Goal: Answer question/provide support: Share knowledge or assist other users

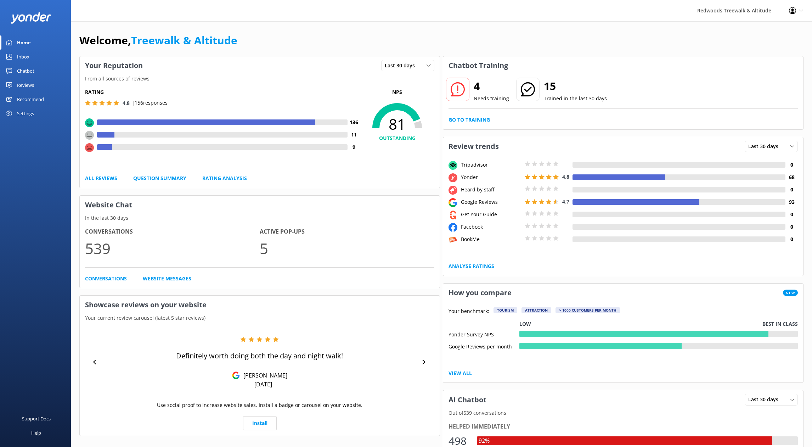
click at [479, 121] on link "Go to Training" at bounding box center [468, 120] width 41 height 8
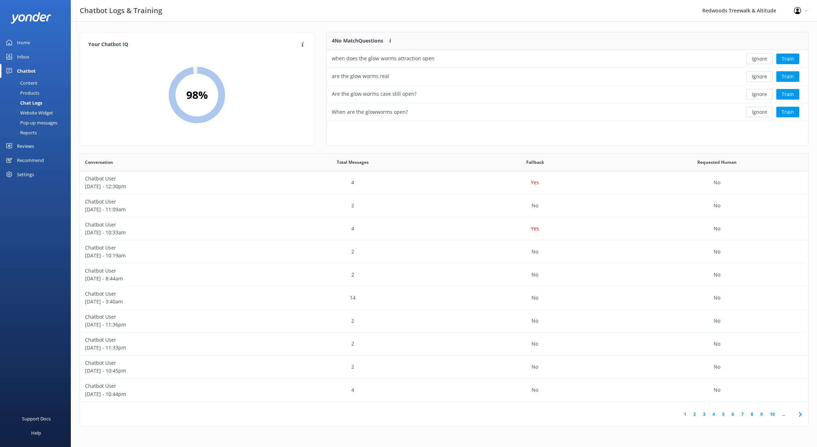
scroll to position [243, 723]
click at [790, 60] on button "Train" at bounding box center [787, 58] width 23 height 11
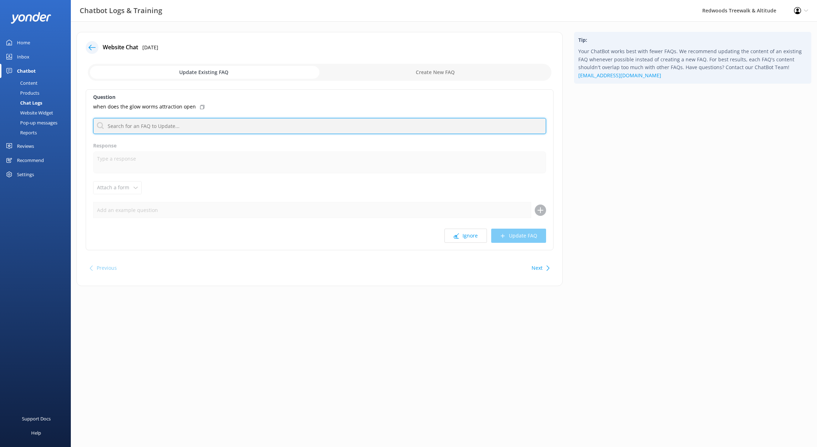
click at [191, 124] on input "text" at bounding box center [319, 126] width 453 height 16
type input "open"
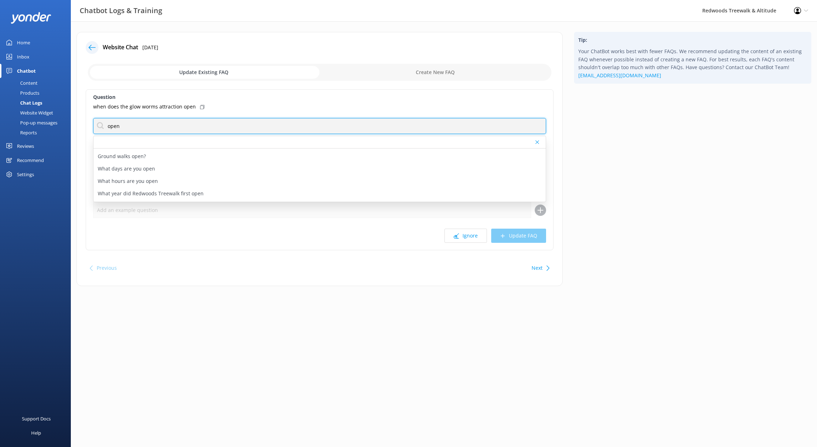
scroll to position [46, 0]
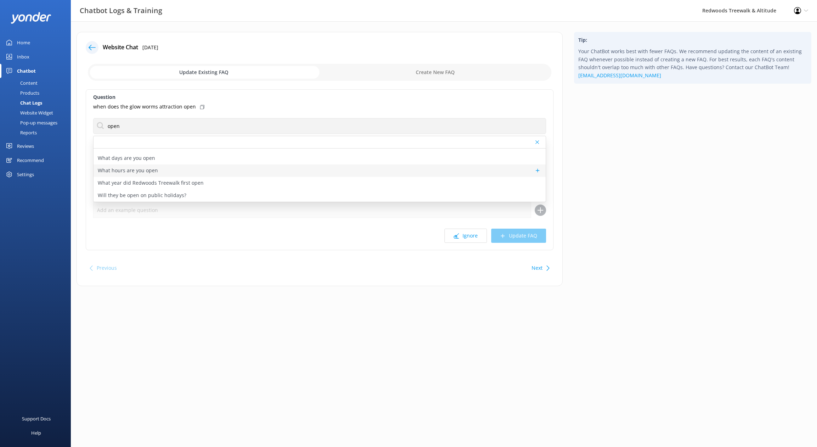
click at [151, 169] on p "What hours are you open" at bounding box center [128, 170] width 60 height 8
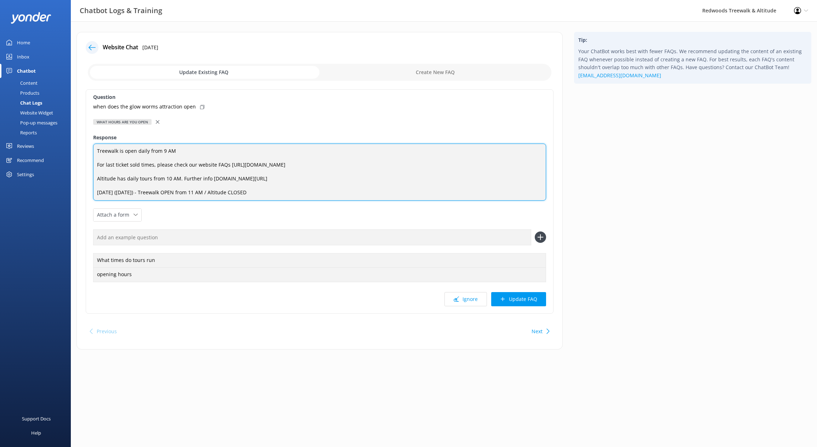
click at [190, 151] on textarea "Treewalk is open daily from 9 AM For last ticket sold times, please check our w…" at bounding box center [319, 171] width 453 height 57
click at [185, 150] on textarea "Treewalk is open daily from 9 AM and Glowworms For last ticket sold times, plea…" at bounding box center [319, 171] width 453 height 57
click at [224, 152] on textarea "Treewalk is open daily from 9 AM and Glowworms For last ticket sold times, plea…" at bounding box center [319, 171] width 453 height 57
type textarea "Treewalk is open daily from 9 AM and Glowworms at 10 AM For last ticket sold ti…"
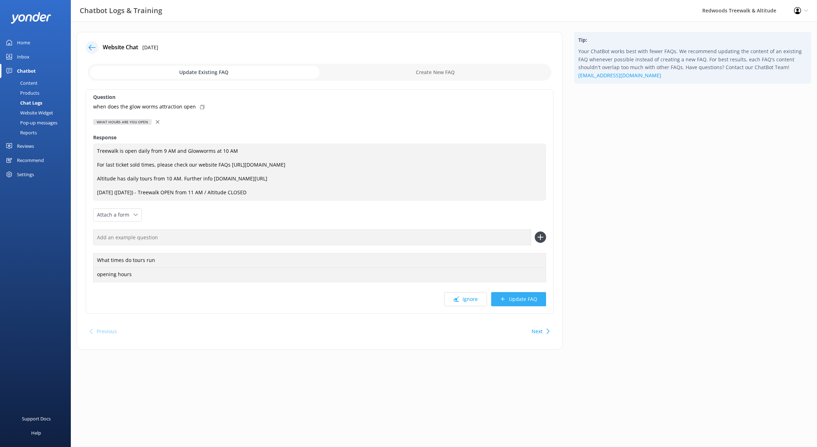
click at [523, 299] on button "Update FAQ" at bounding box center [518, 299] width 55 height 14
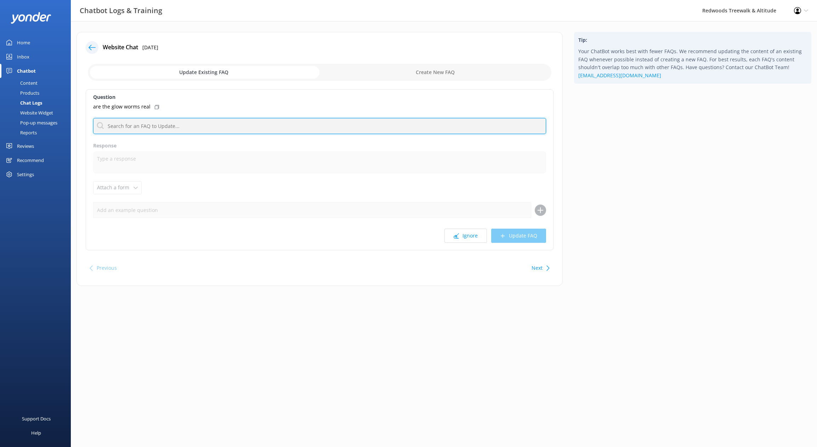
click at [393, 122] on input "text" at bounding box center [319, 126] width 453 height 16
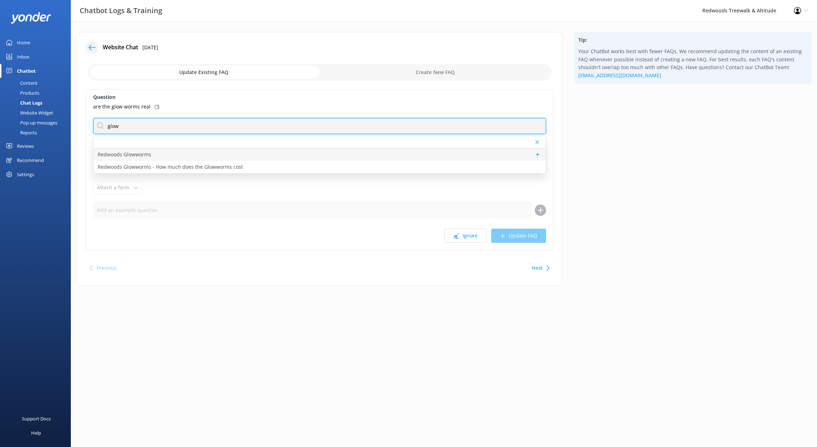
type input "glow"
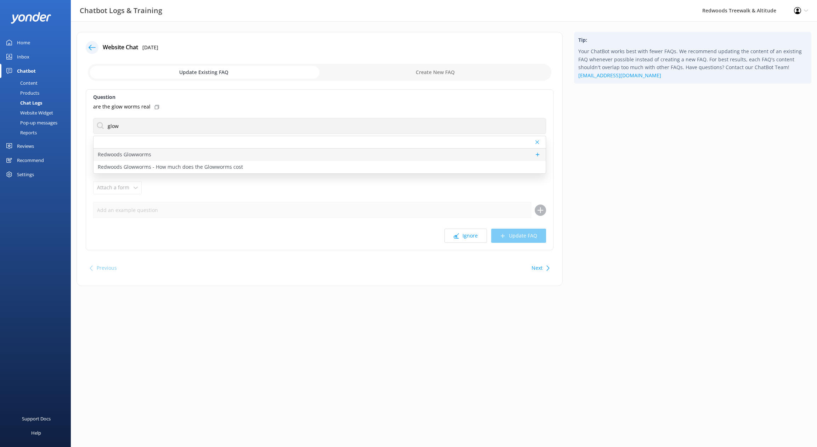
click at [313, 150] on div "Redwoods Glowworms" at bounding box center [320, 154] width 452 height 12
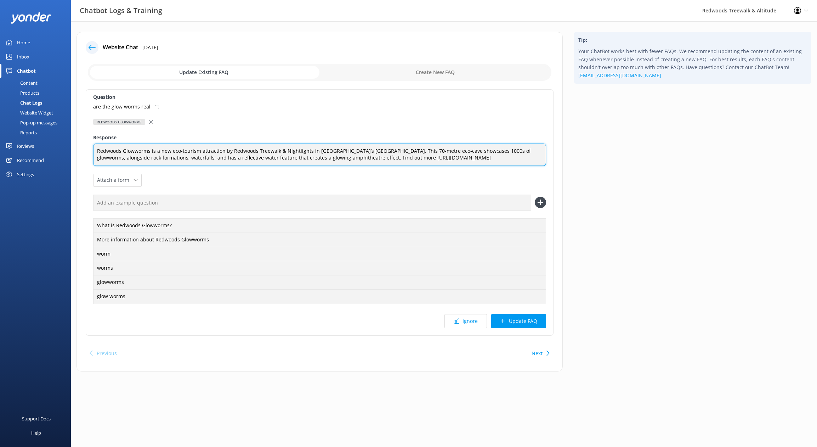
click at [497, 149] on textarea "Redwoods Glowworms is a new eco-tourism attraction by Redwoods Treewalk & Night…" at bounding box center [319, 154] width 453 height 22
type textarea "Redwoods Glowworms is a new eco-tourism attraction by Redwoods Treewalk & Night…"
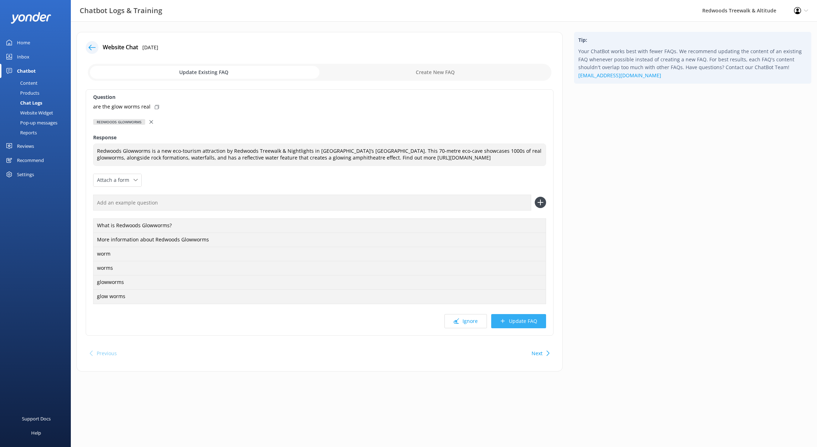
click at [515, 324] on button "Update FAQ" at bounding box center [518, 321] width 55 height 14
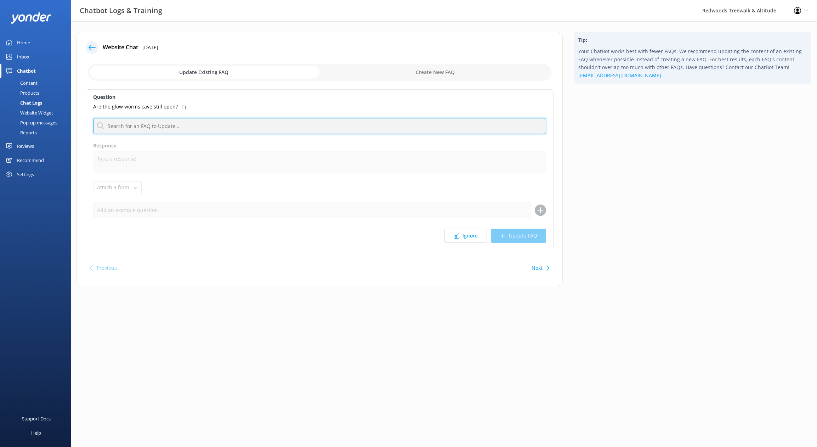
click at [204, 126] on input "text" at bounding box center [319, 126] width 453 height 16
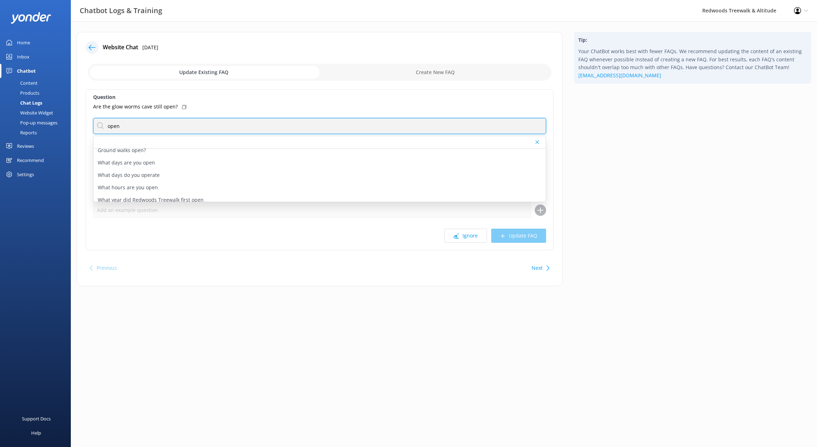
scroll to position [53, 0]
type input "open"
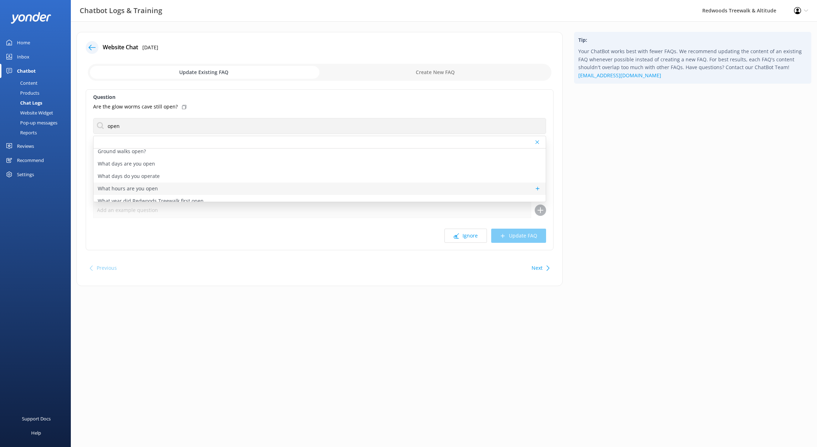
click at [193, 188] on div "What hours are you open" at bounding box center [320, 188] width 452 height 12
type textarea "Treewalk is open daily from 9 AM and Glowworms at 10 AM For last ticket sold ti…"
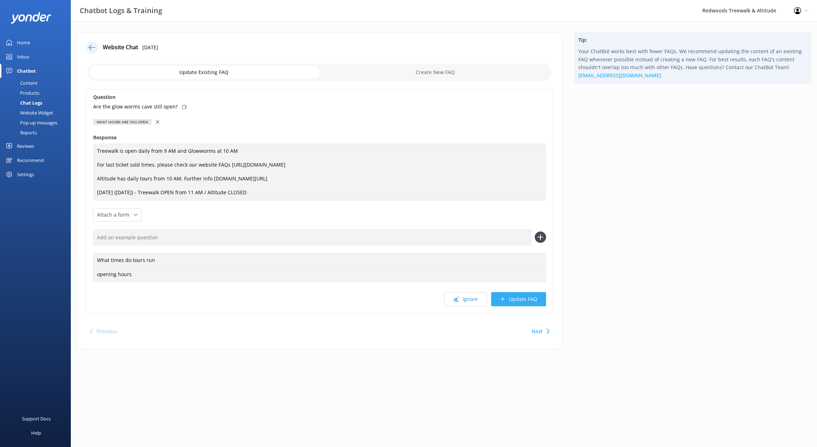
click at [525, 301] on button "Update FAQ" at bounding box center [518, 299] width 55 height 14
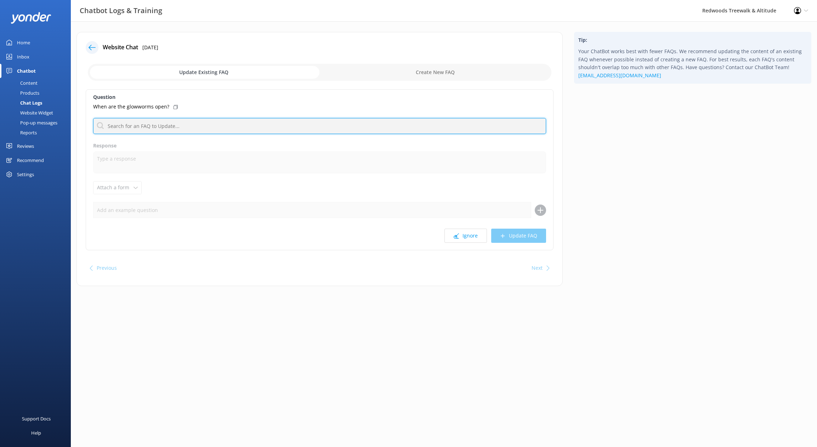
click at [311, 124] on input "text" at bounding box center [319, 126] width 453 height 16
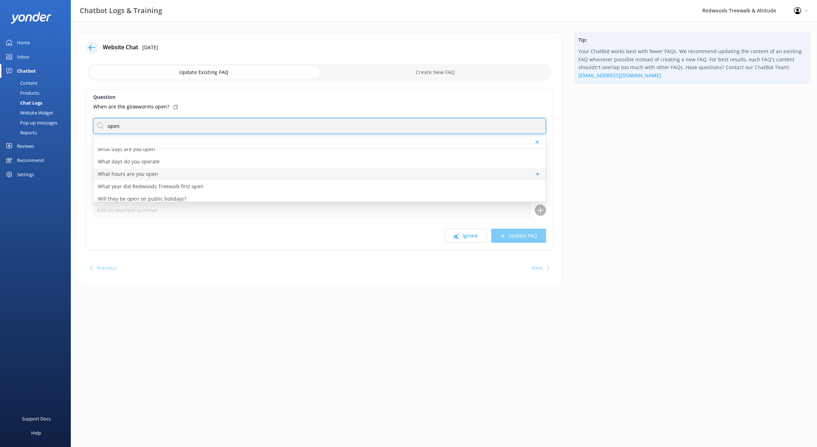
scroll to position [71, 0]
type input "open"
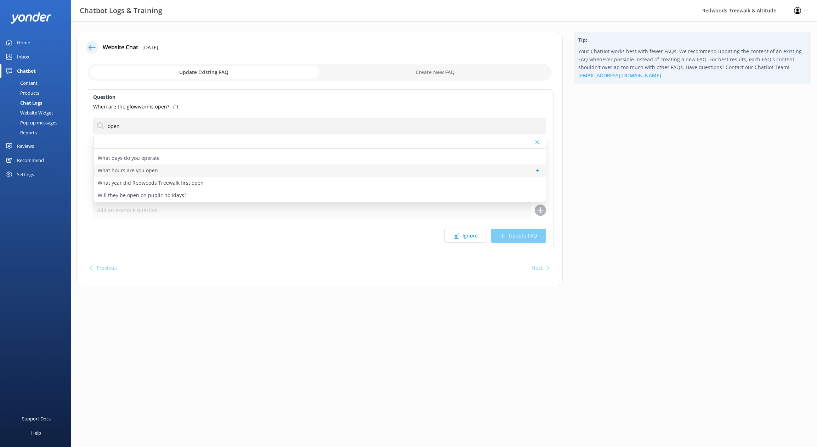
click at [313, 169] on div "What hours are you open" at bounding box center [320, 170] width 452 height 12
type textarea "Treewalk is open daily from 9 AM and Glowworms at 10 AM For last ticket sold ti…"
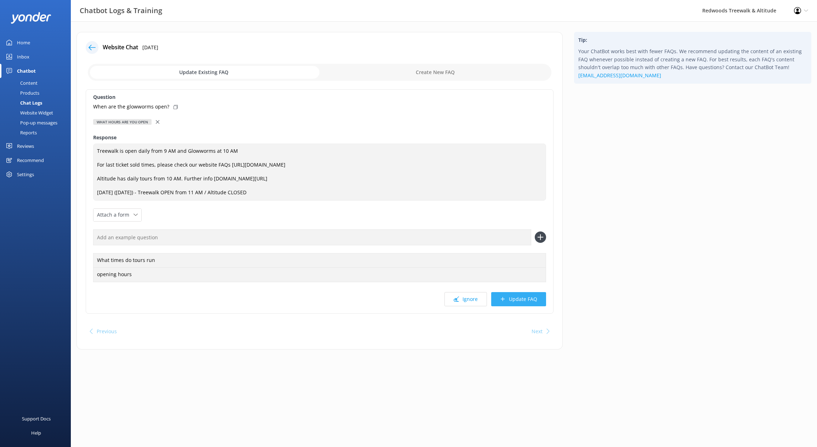
click at [519, 301] on button "Update FAQ" at bounding box center [518, 299] width 55 height 14
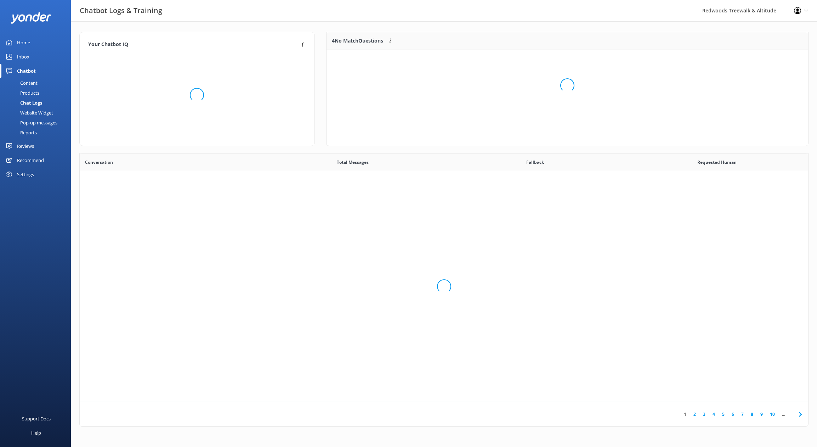
scroll to position [243, 723]
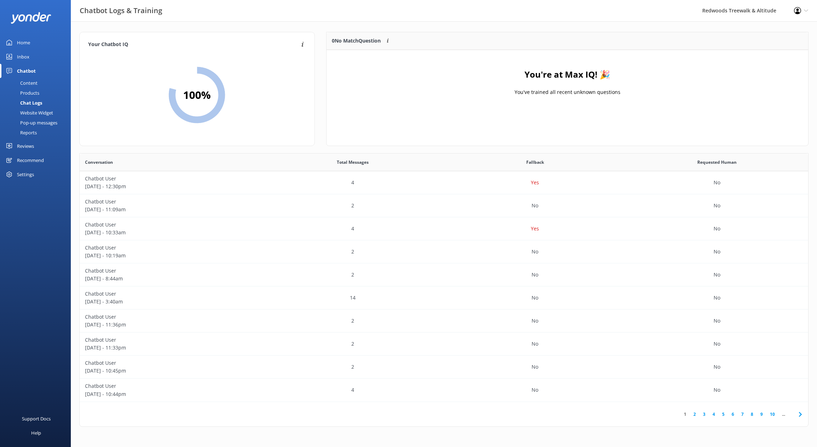
click at [29, 57] on div "Inbox" at bounding box center [23, 57] width 12 height 14
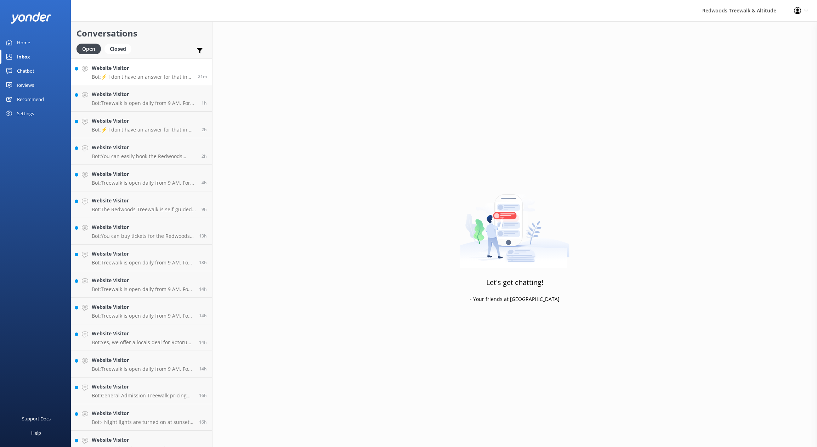
click at [152, 77] on p "Bot: ⚡ I don't have an answer for that in my knowledge base. Please try and rep…" at bounding box center [142, 77] width 101 height 6
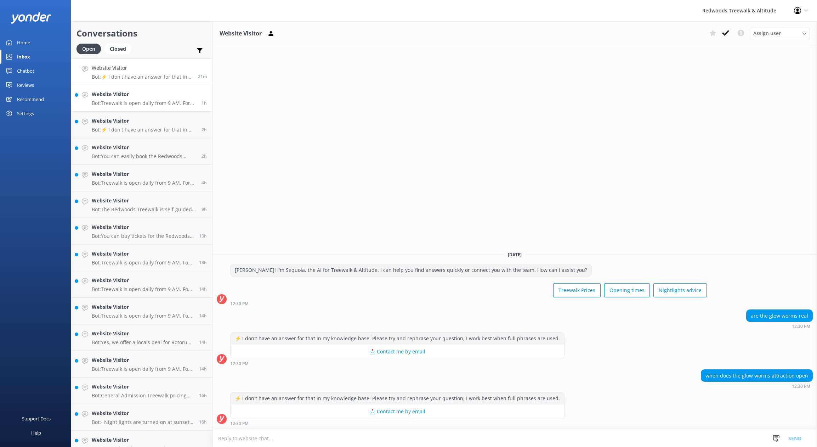
click at [160, 108] on link "Website Visitor Bot: Treewalk is open daily from 9 AM. For last ticket sold tim…" at bounding box center [141, 98] width 141 height 27
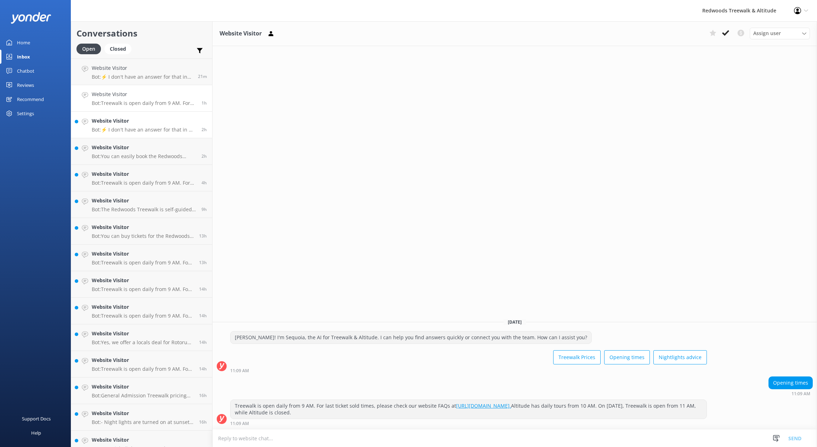
click at [151, 124] on h4 "Website Visitor" at bounding box center [144, 121] width 104 height 8
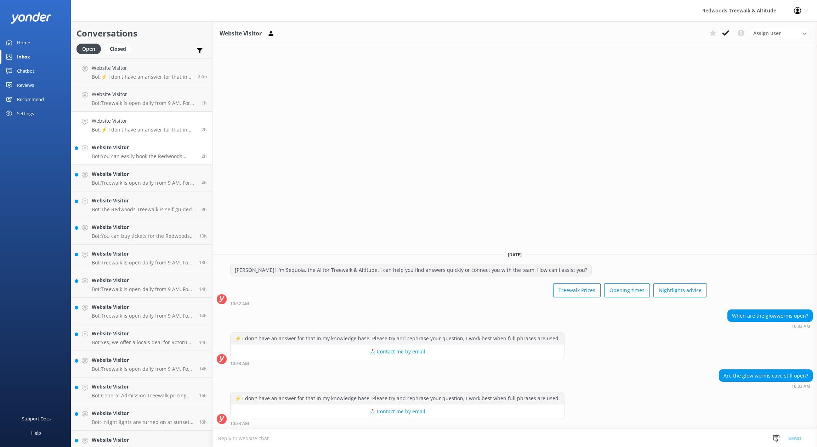
click at [149, 150] on h4 "Website Visitor" at bounding box center [144, 147] width 104 height 8
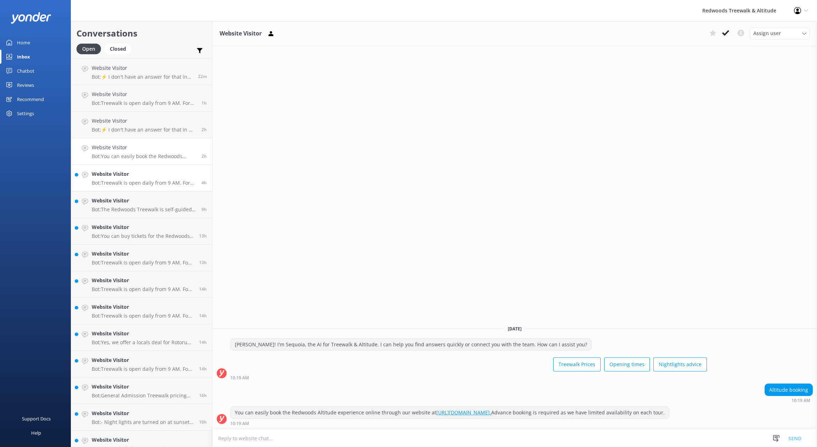
click at [148, 168] on link "Website Visitor Bot: Treewalk is open daily from 9 AM. For last ticket sold tim…" at bounding box center [141, 178] width 141 height 27
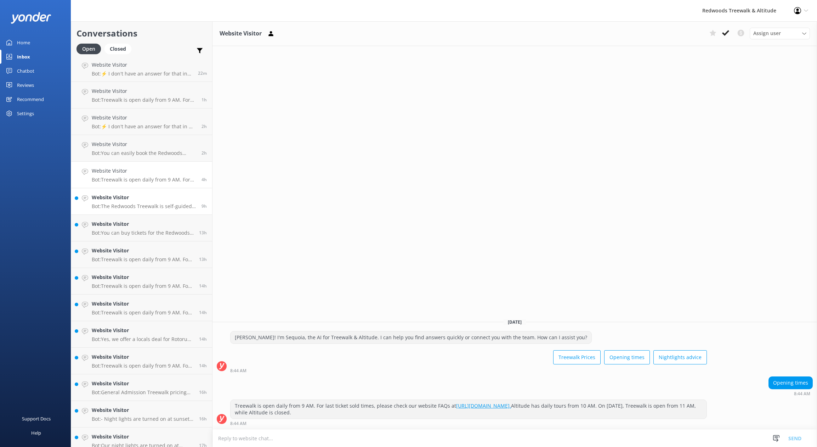
click at [148, 191] on link "Website Visitor Bot: The Redwoods Treewalk is self-guided and takes approximate…" at bounding box center [141, 201] width 141 height 27
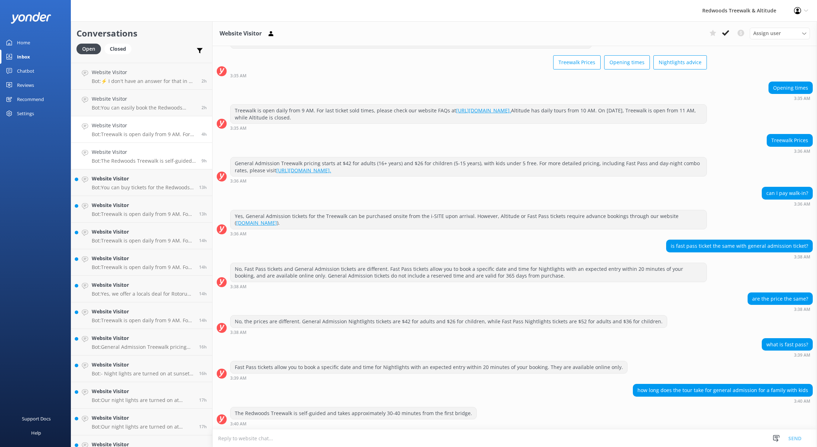
scroll to position [49, 0]
click at [137, 175] on h4 "Website Visitor" at bounding box center [143, 178] width 102 height 8
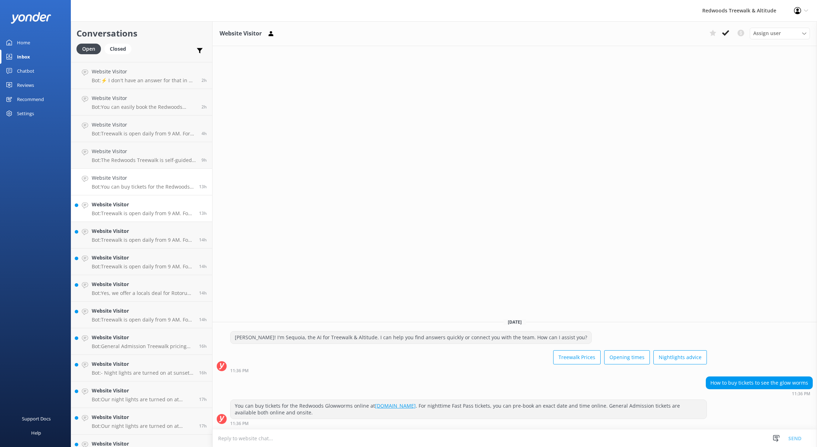
click at [135, 204] on h4 "Website Visitor" at bounding box center [143, 204] width 102 height 8
click at [143, 231] on h4 "Website Visitor" at bounding box center [143, 231] width 102 height 8
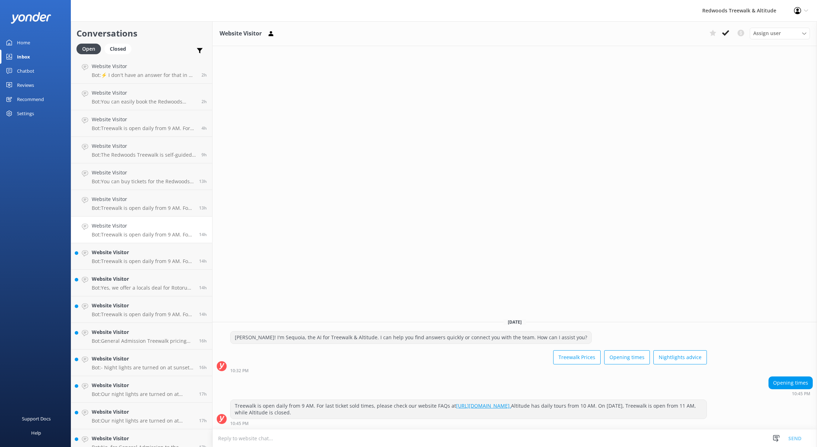
scroll to position [56, 0]
click at [119, 261] on p "Bot: Treewalk is open daily from 9 AM. For more details, you can check our webs…" at bounding box center [143, 260] width 102 height 6
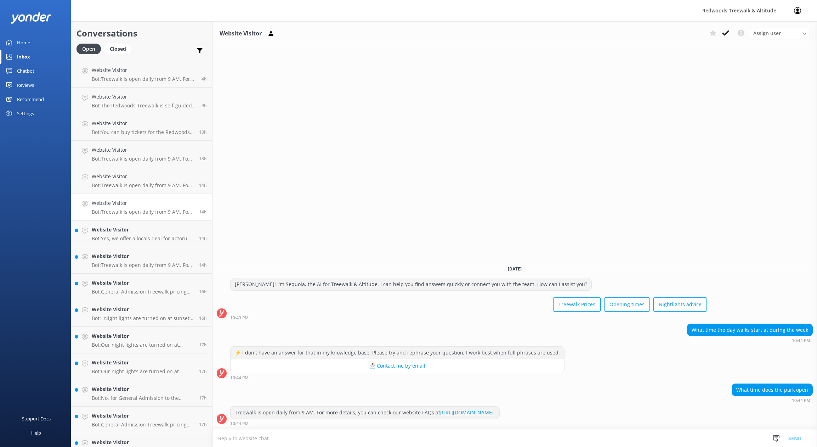
scroll to position [105, 0]
click at [144, 239] on p "Bot: Yes, we offer a locals deal for Rotorua residents. General Admission Treew…" at bounding box center [143, 237] width 102 height 6
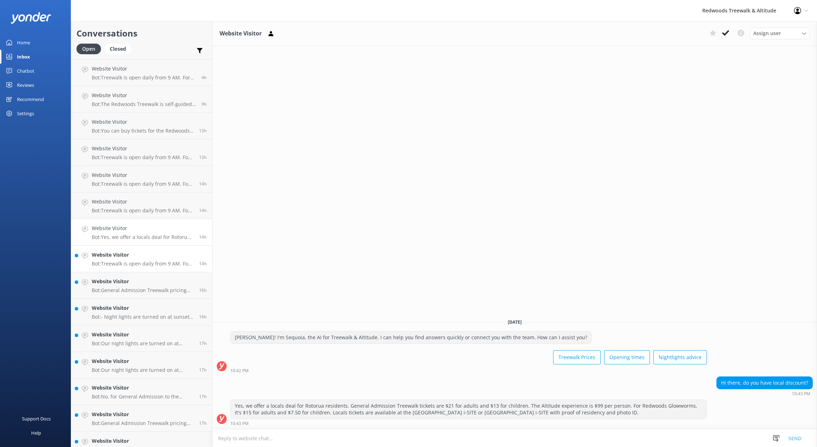
click at [141, 259] on div "Website Visitor Bot: Treewalk is open daily from 9 AM. For last ticket sold tim…" at bounding box center [143, 259] width 102 height 16
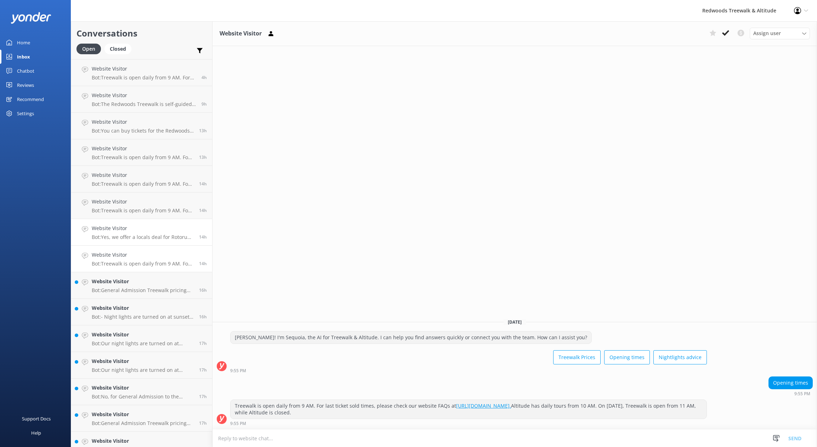
click at [141, 234] on p "Bot: Yes, we offer a locals deal for Rotorua residents. General Admission Treew…" at bounding box center [143, 237] width 102 height 6
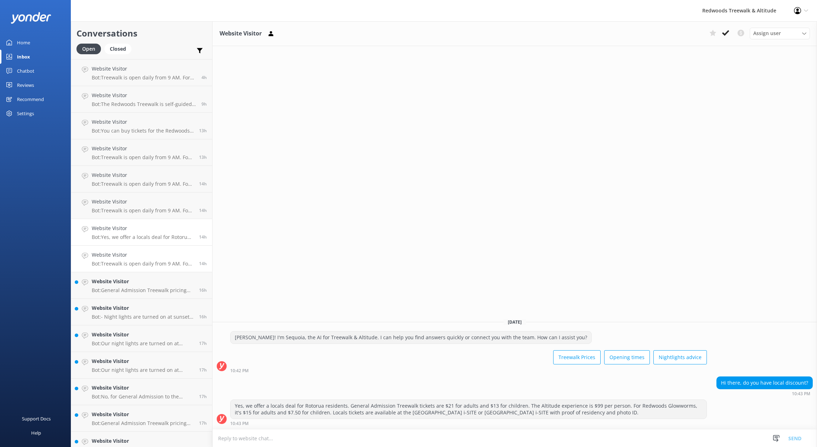
click at [144, 267] on link "Website Visitor Bot: Treewalk is open daily from 9 AM. For last ticket sold tim…" at bounding box center [141, 258] width 141 height 27
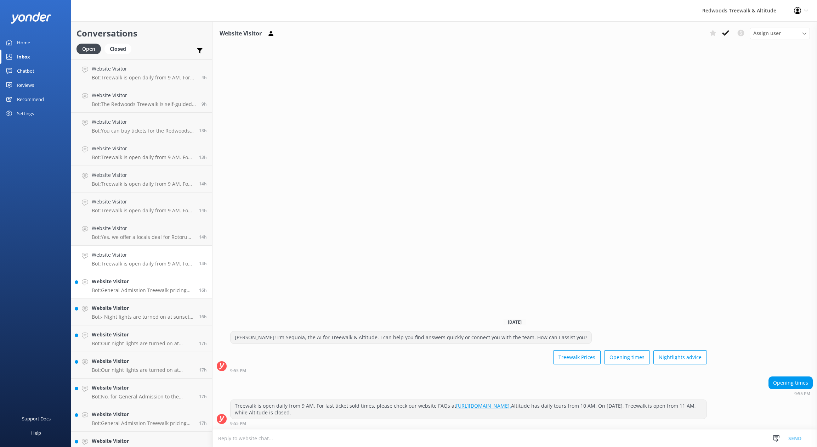
click at [136, 291] on p "Bot: General Admission Treewalk pricing starts at $42 for adults (16+ years) an…" at bounding box center [143, 290] width 102 height 6
click at [143, 308] on h4 "Website Visitor" at bounding box center [143, 308] width 102 height 8
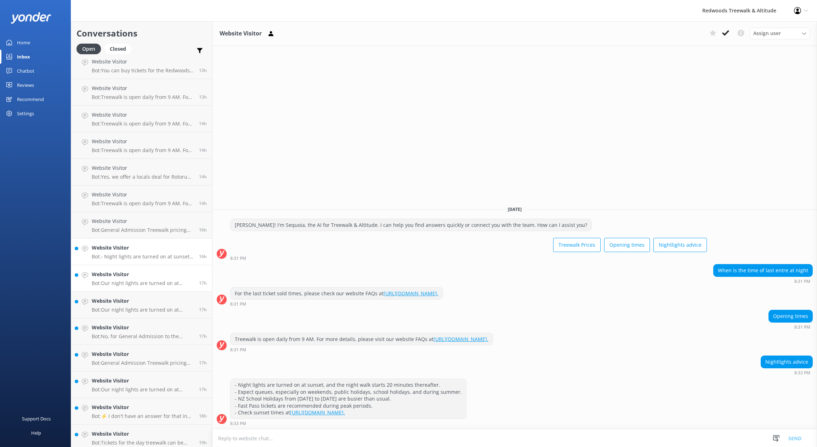
scroll to position [242, 0]
click at [135, 205] on p "Bot: Our night lights are turned on at sunset, and the night walk starts 20 min…" at bounding box center [143, 206] width 102 height 6
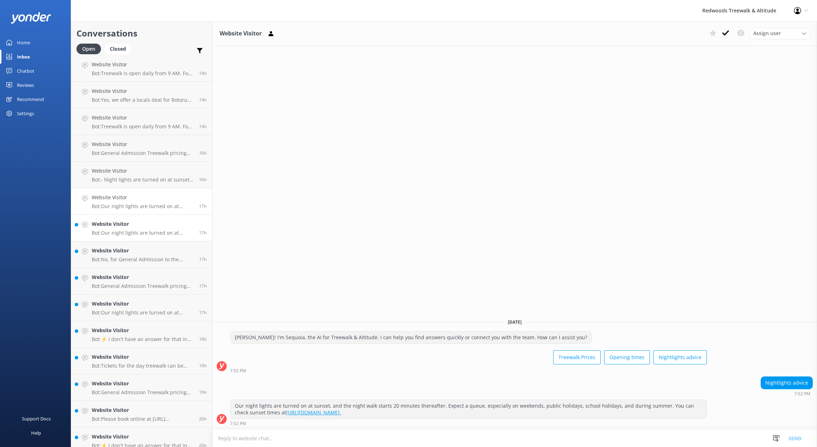
click at [136, 234] on p "Bot: Our night lights are turned on at sunset, and the night walk starts 20 min…" at bounding box center [143, 233] width 102 height 6
click at [133, 255] on div "Website Visitor Bot: No, for General Admission to the Treewalk, you do not need…" at bounding box center [143, 255] width 102 height 16
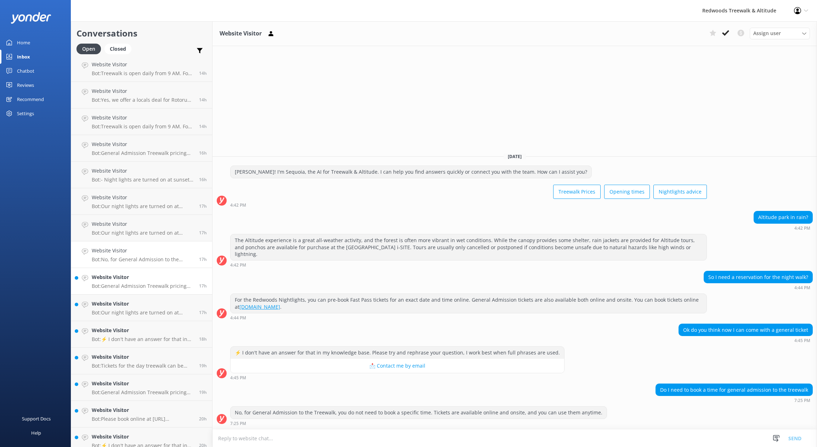
click at [138, 276] on h4 "Website Visitor" at bounding box center [143, 277] width 102 height 8
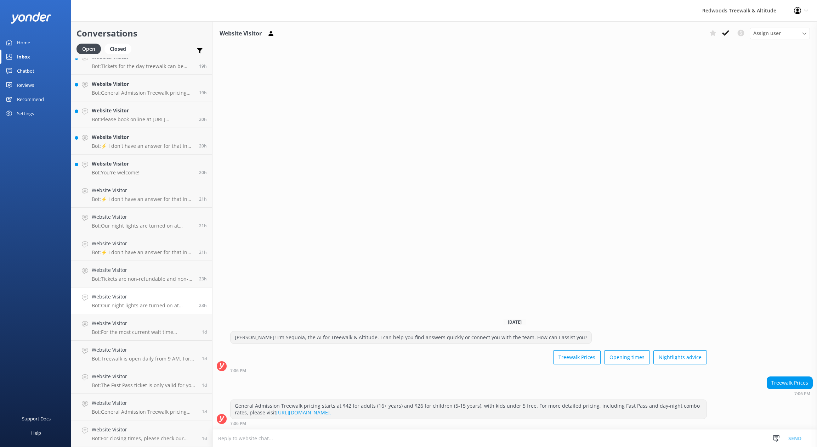
scroll to position [532, 0]
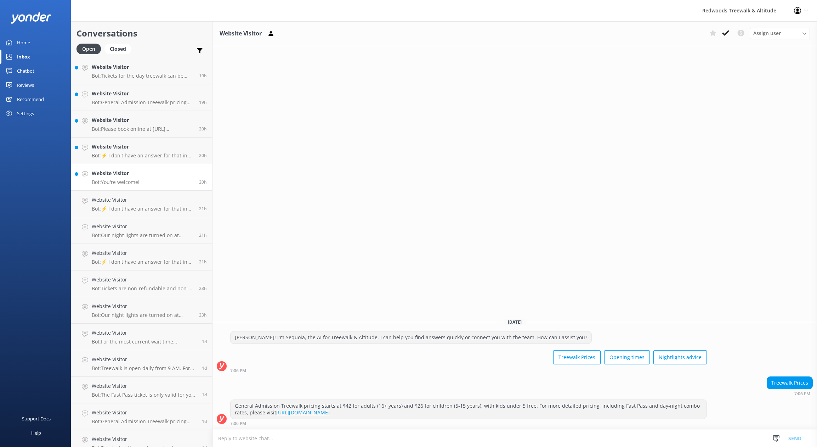
click at [127, 184] on p "Bot: You're welcome!" at bounding box center [116, 182] width 48 height 6
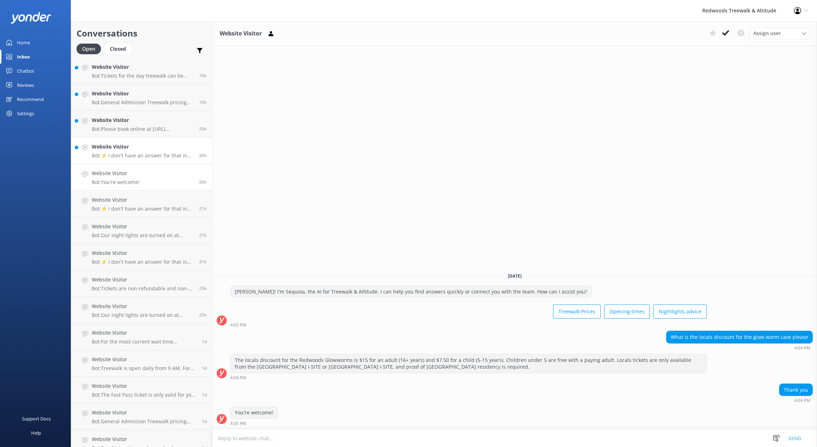
click at [133, 163] on link "Website Visitor Bot: ⚡ I don't have an answer for that in my knowledge base. Pl…" at bounding box center [141, 150] width 141 height 27
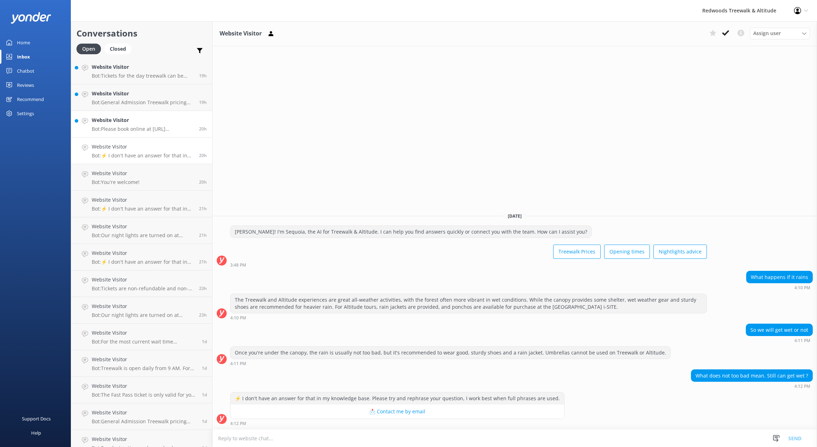
click at [125, 125] on div "Website Visitor Bot: Please book online at [URL][DOMAIN_NAME]." at bounding box center [143, 124] width 102 height 16
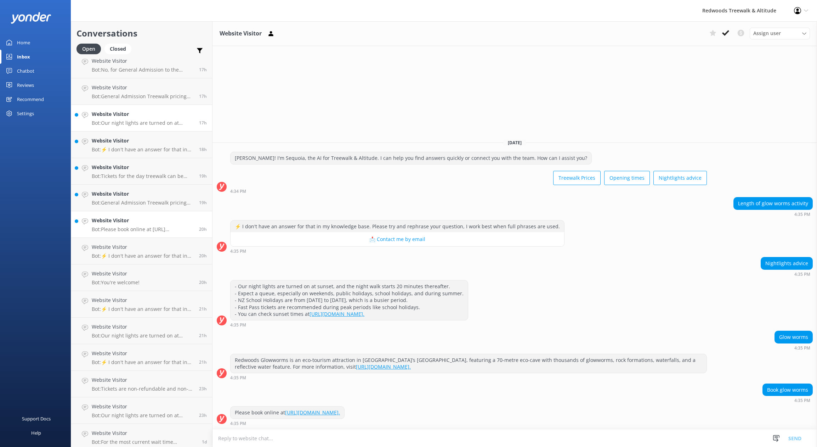
scroll to position [388, 0]
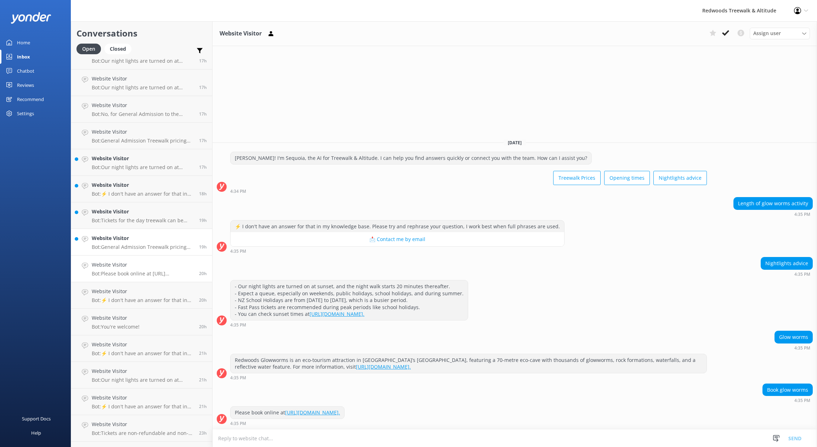
click at [129, 236] on h4 "Website Visitor" at bounding box center [143, 238] width 102 height 8
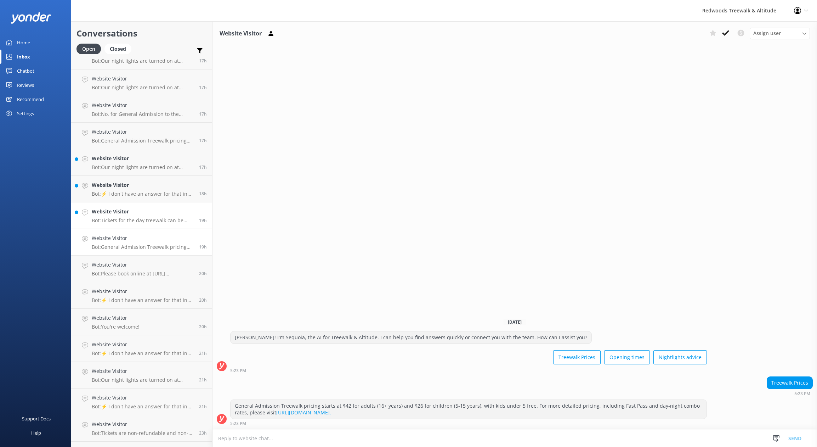
click at [124, 214] on h4 "Website Visitor" at bounding box center [143, 212] width 102 height 8
click at [146, 192] on p "Bot: ⚡ I don't have an answer for that in my knowledge base. Please try and rep…" at bounding box center [143, 194] width 102 height 6
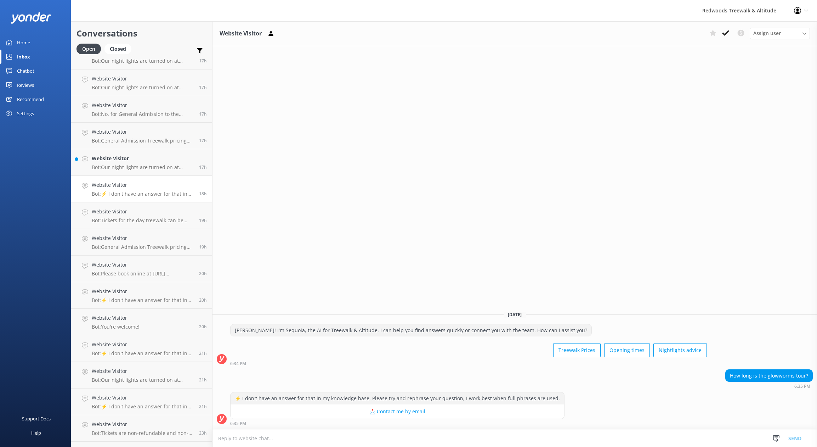
click at [750, 377] on div "How long is the glowworms tour?" at bounding box center [769, 375] width 87 height 12
copy div "How long is the glowworms tour?"
click at [144, 156] on h4 "Website Visitor" at bounding box center [143, 158] width 102 height 8
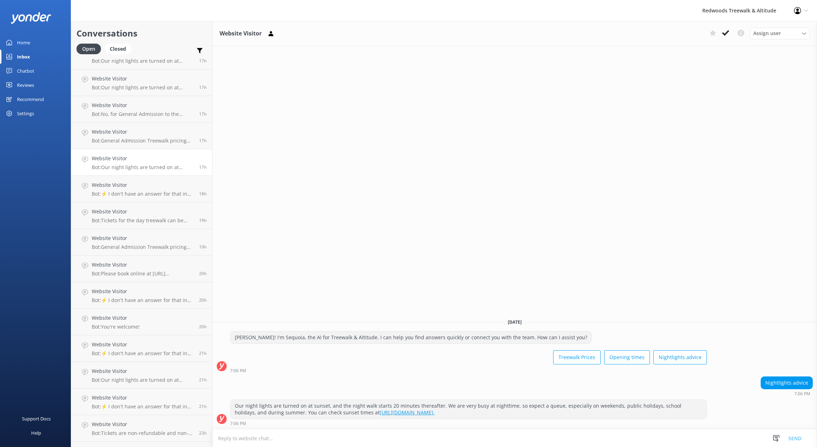
click at [22, 70] on div "Chatbot" at bounding box center [25, 71] width 17 height 14
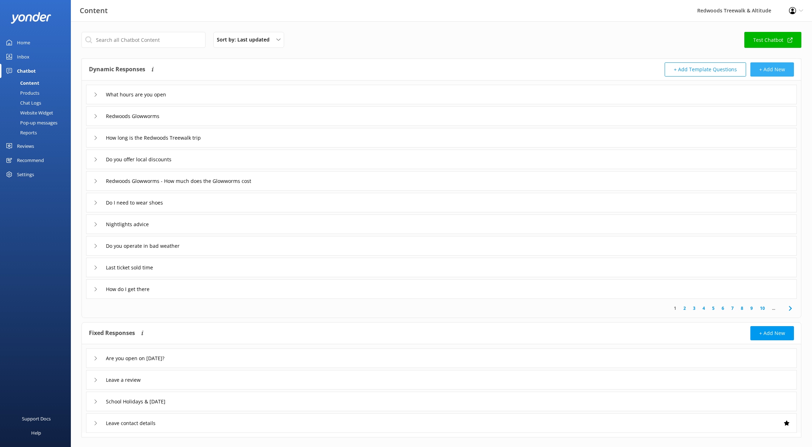
click at [775, 75] on button "+ Add New" at bounding box center [772, 69] width 44 height 14
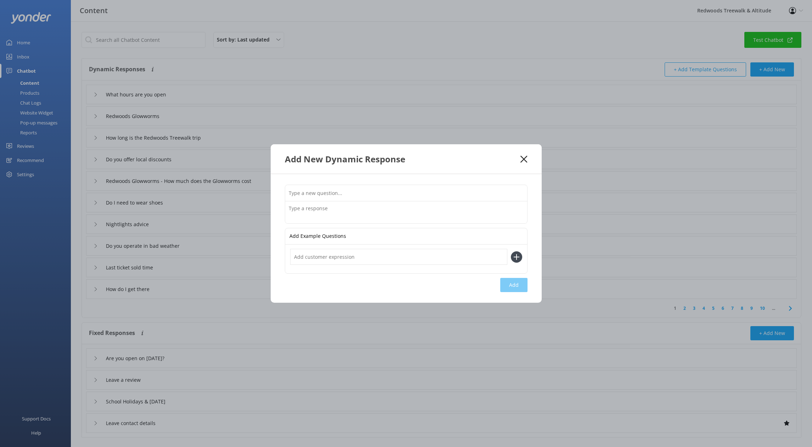
click at [413, 195] on input "text" at bounding box center [406, 193] width 242 height 16
paste input "How long is the glowworms tour?"
type input "How long is the glowworms tour?"
click at [391, 213] on textarea at bounding box center [406, 212] width 242 height 22
type textarea "T"
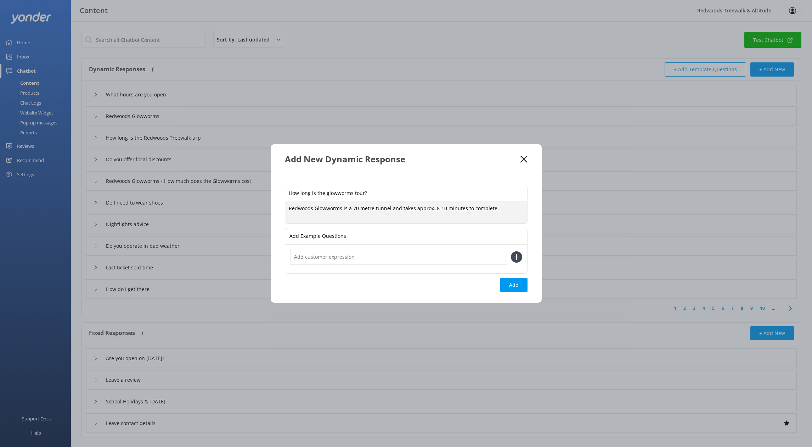
type textarea "Redwoods Glowworms is a 70 metre tunnel and takes approx. 8-10 minutes to compl…"
click at [358, 255] on input "text" at bounding box center [398, 257] width 217 height 16
type input "H"
click at [517, 284] on button "Add" at bounding box center [513, 285] width 27 height 14
type input "How long is the glowworms tour?"
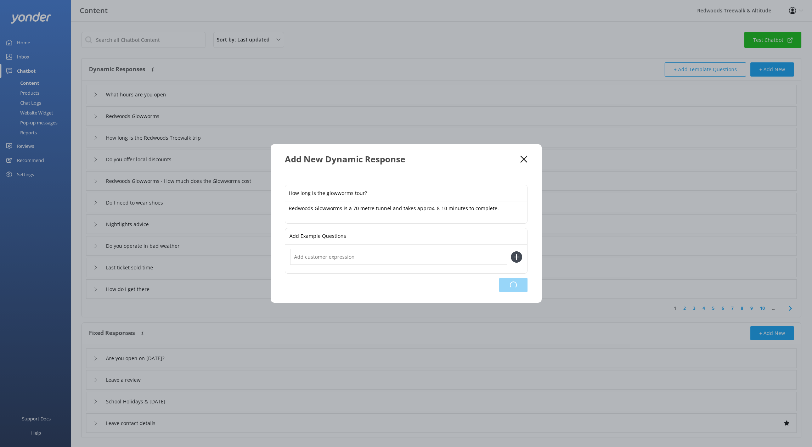
type input "What hours are you open"
type input "Redwoods Glowworms"
type input "How long is the Redwoods Treewalk trip"
type input "Do you offer local discounts"
type input "Redwoods Glowworms - How much does the Glowworms cost"
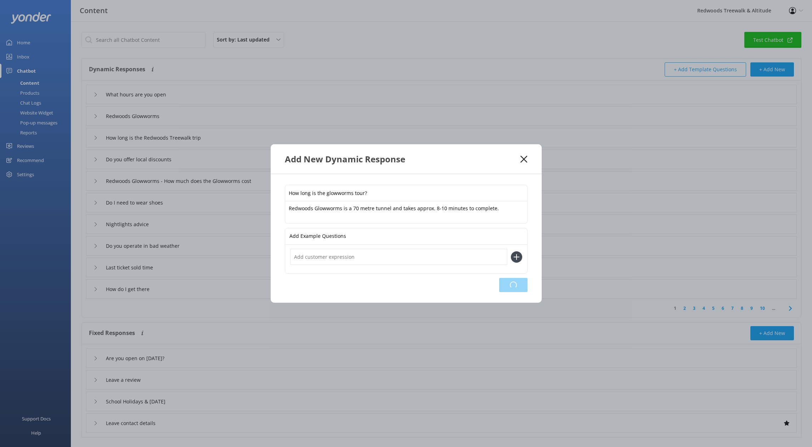
type input "Do I need to wear shoes"
type input "Nightlights advice"
type input "Do you operate in bad weather"
type input "Last ticket sold time"
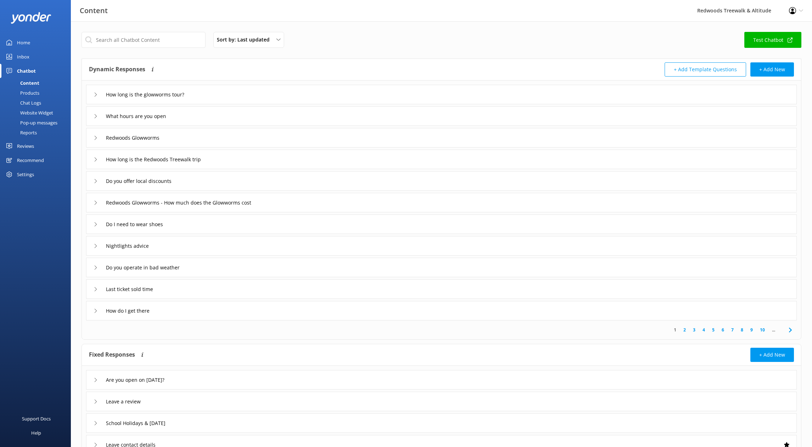
click at [43, 60] on link "Inbox" at bounding box center [35, 57] width 71 height 14
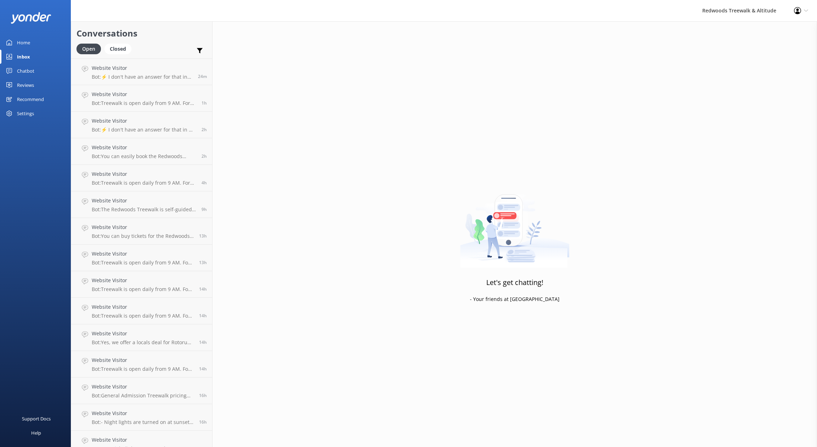
click at [30, 69] on div "Chatbot" at bounding box center [25, 71] width 17 height 14
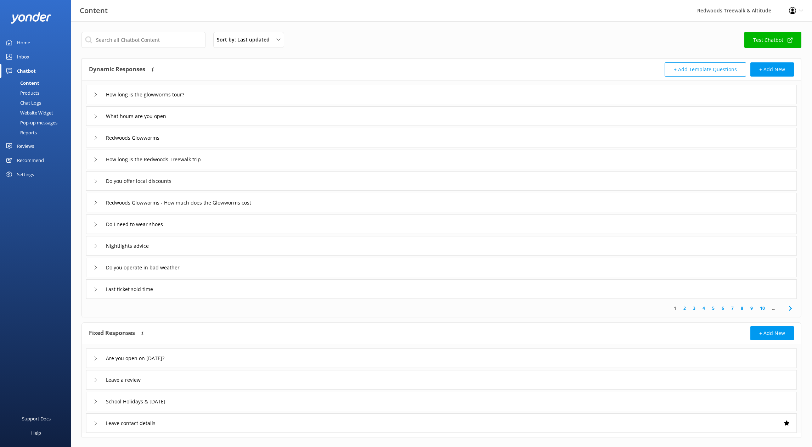
click at [42, 125] on div "Pop-up messages" at bounding box center [30, 123] width 53 height 10
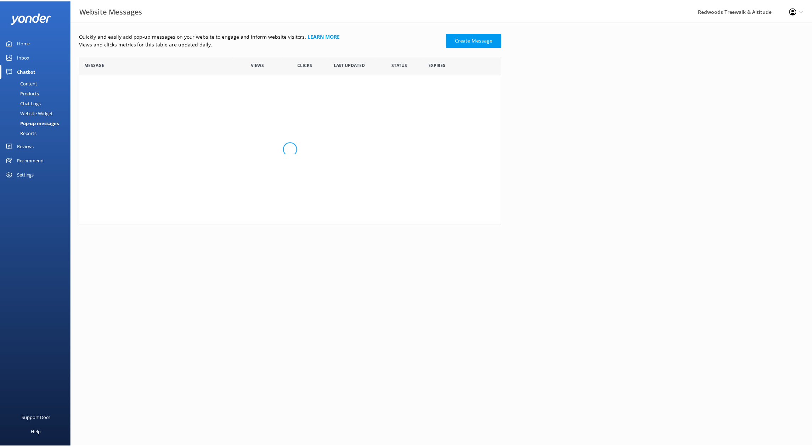
scroll to position [163, 420]
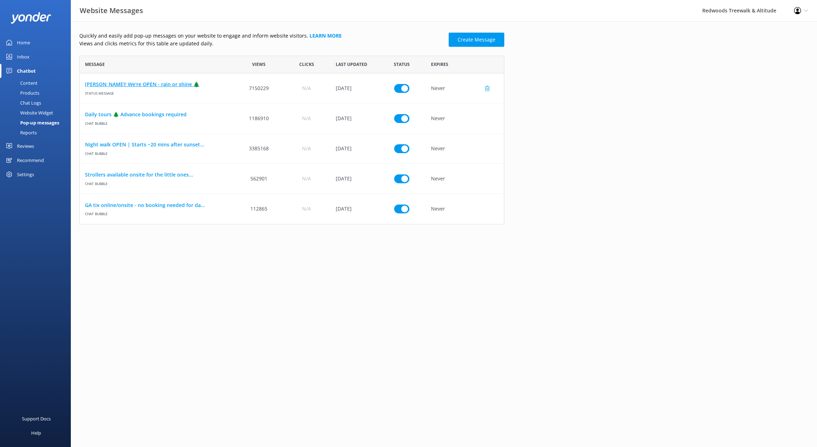
click at [130, 84] on link "[PERSON_NAME]! We're OPEN - rain or shine 🌲" at bounding box center [157, 84] width 145 height 8
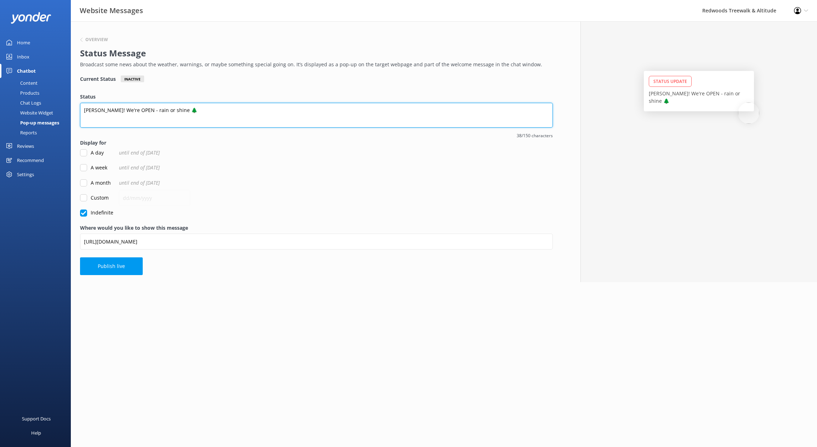
click at [183, 112] on textarea "[PERSON_NAME]! We're OPEN - rain or shine 🌲" at bounding box center [316, 115] width 473 height 25
click at [85, 117] on textarea "[PERSON_NAME]! We're OPEN - rain or shine 🌲 Redwoods Glowworms open from 10 AM …" at bounding box center [316, 115] width 473 height 25
type textarea "[PERSON_NAME]! We're OPEN - rain or shine 🌲 Redwoods Glowworms open from 10 AM …"
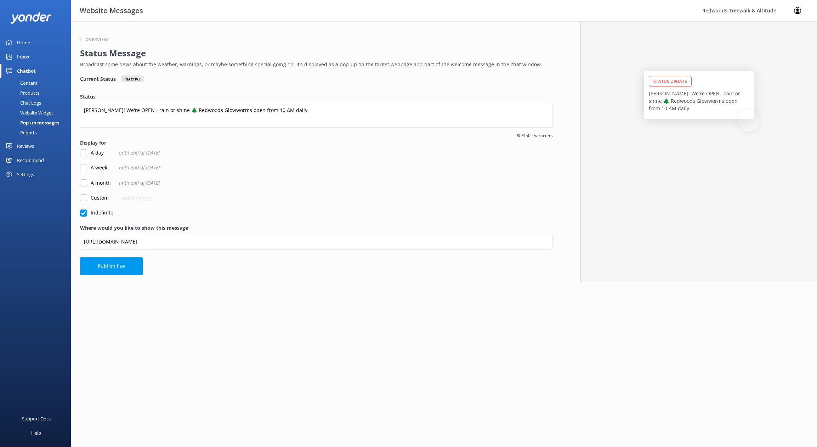
click at [36, 42] on link "Home" at bounding box center [35, 42] width 71 height 14
